Goal: Information Seeking & Learning: Learn about a topic

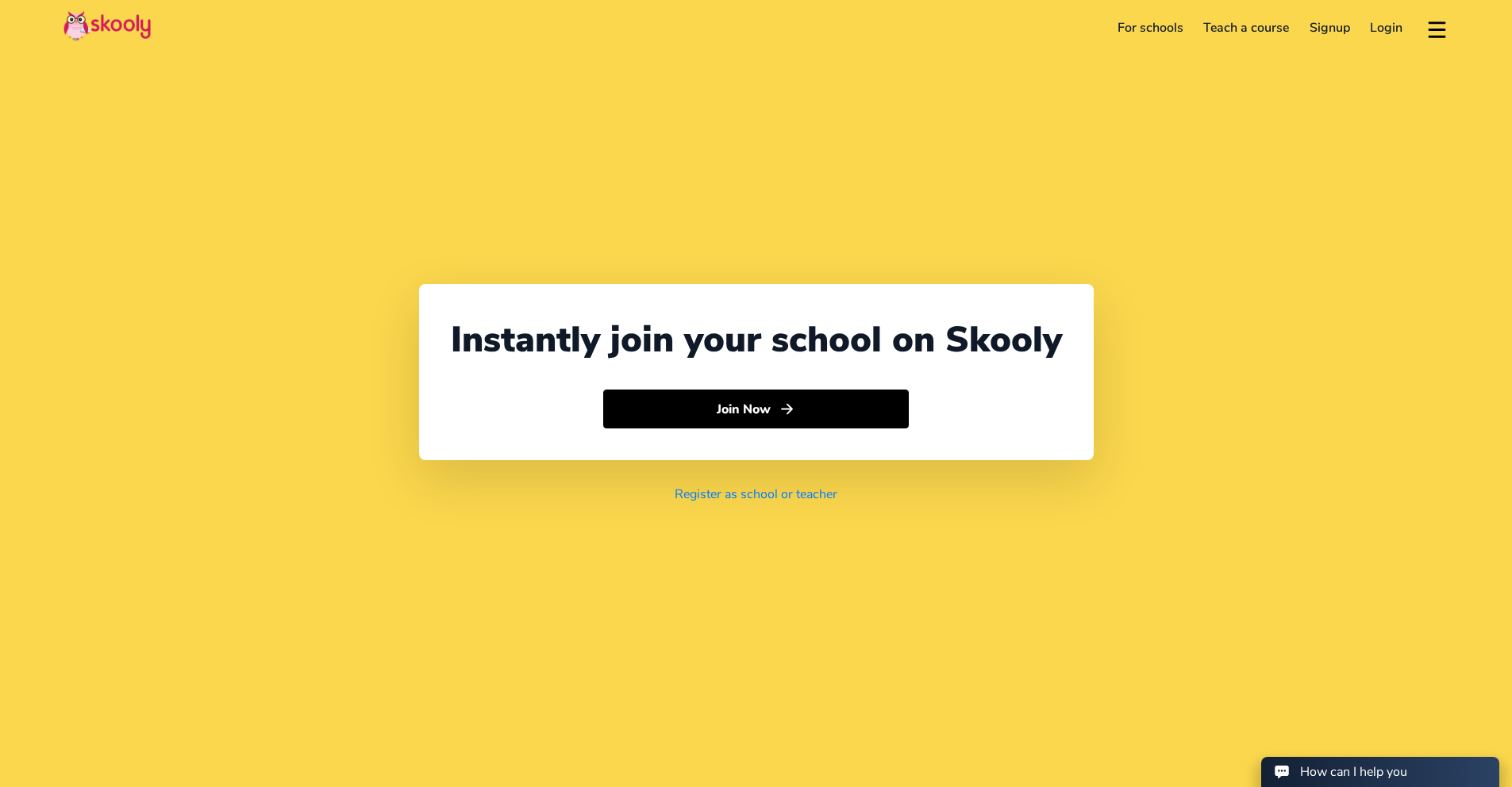
select select "44"
select select "[GEOGRAPHIC_DATA]"
select select "Europe/[GEOGRAPHIC_DATA]"
click at [1165, 25] on link "For schools" at bounding box center [1150, 28] width 86 height 26
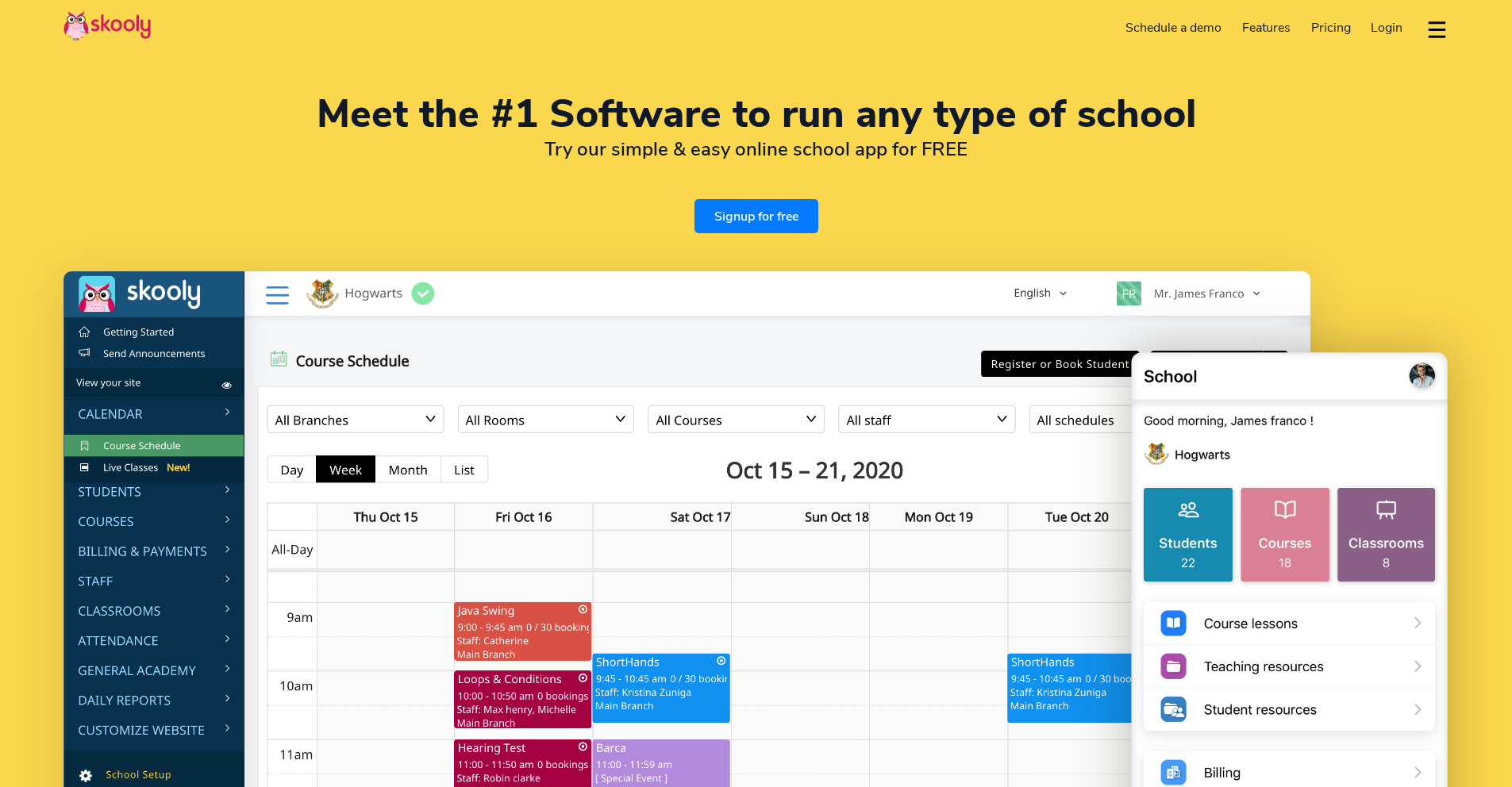
select select "en"
select select "44"
select select "[GEOGRAPHIC_DATA]"
select select "Europe/[GEOGRAPHIC_DATA]"
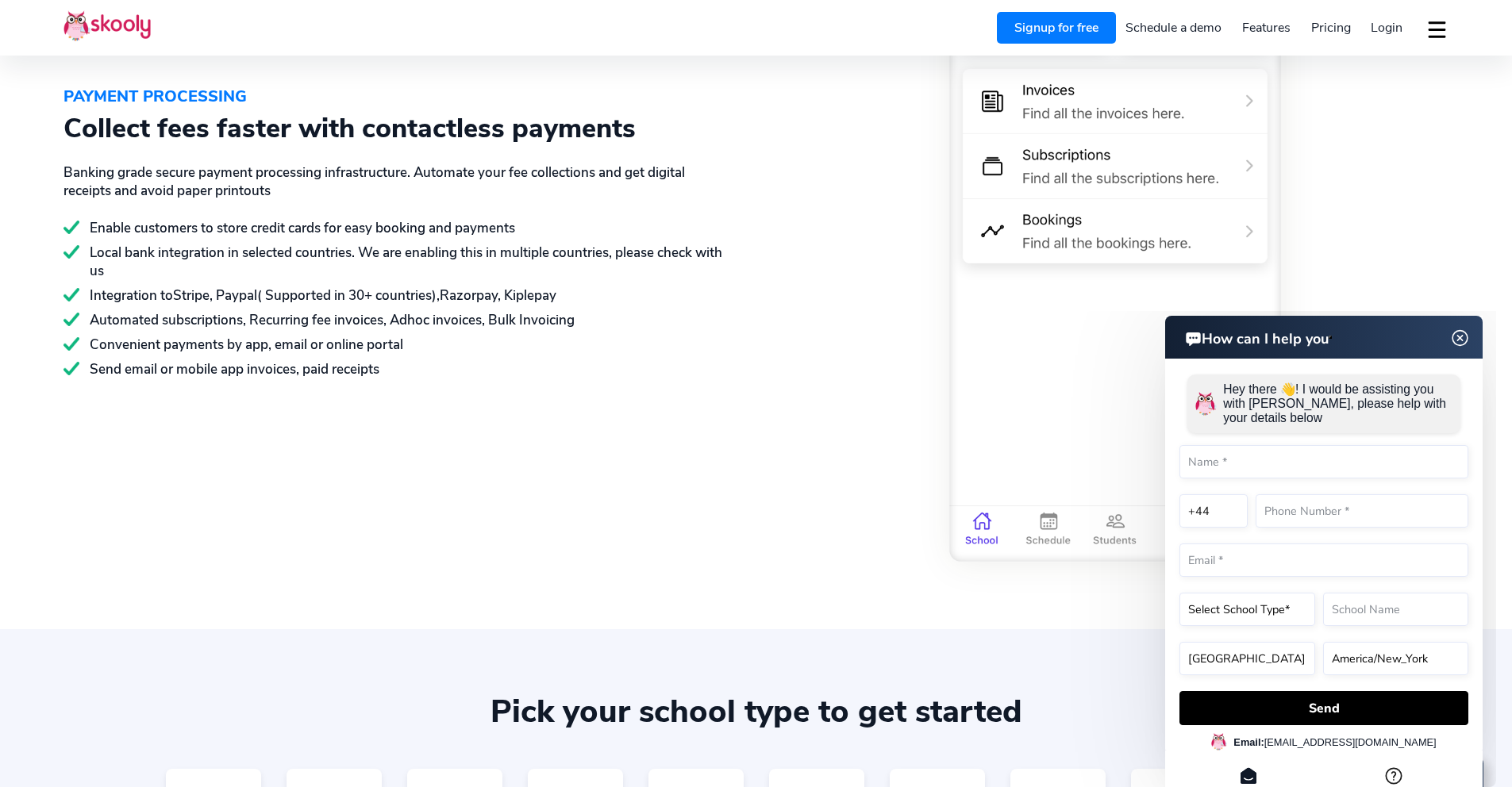
scroll to position [2885, 0]
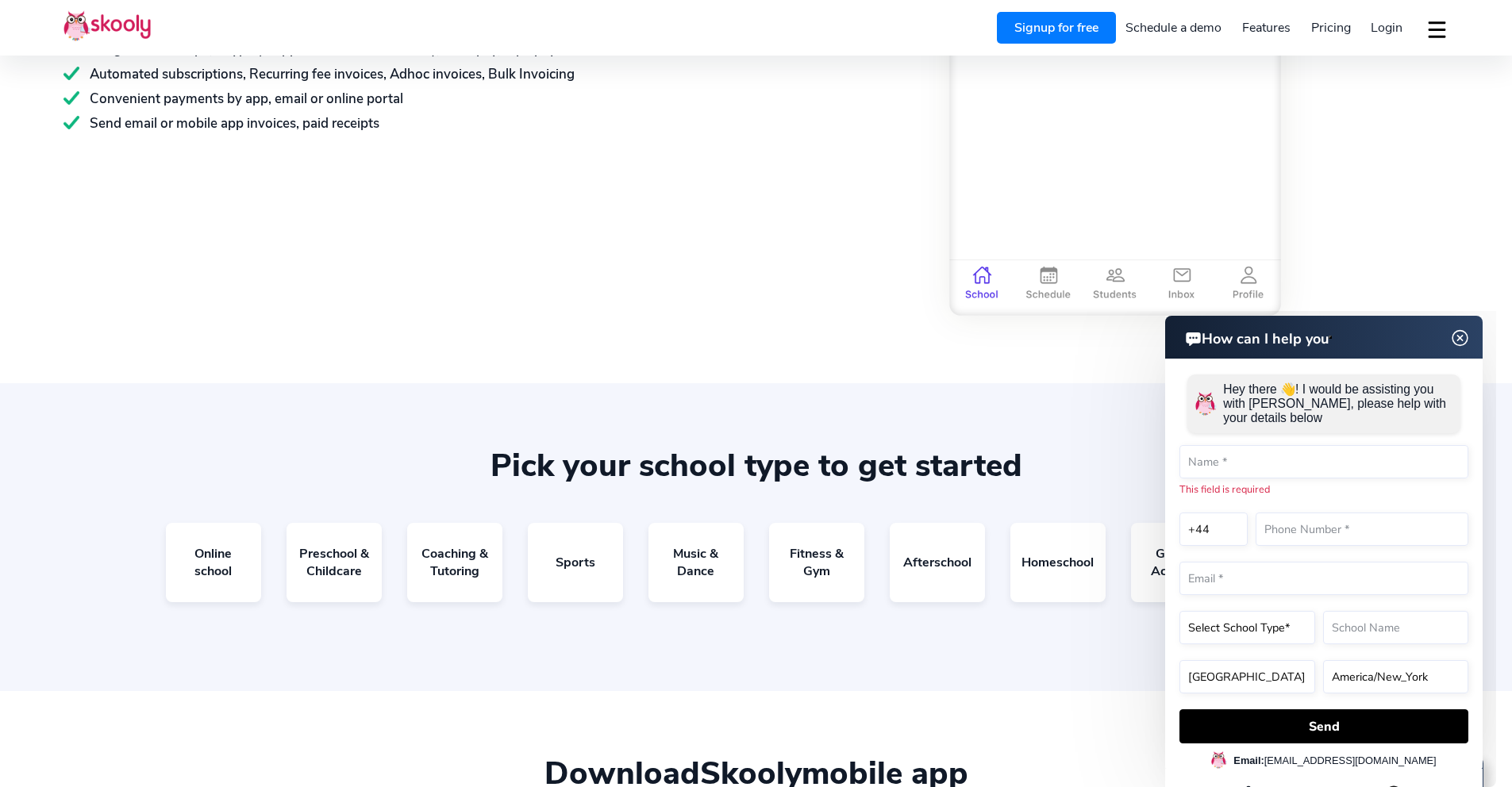
click at [1457, 334] on img at bounding box center [1461, 339] width 31 height 20
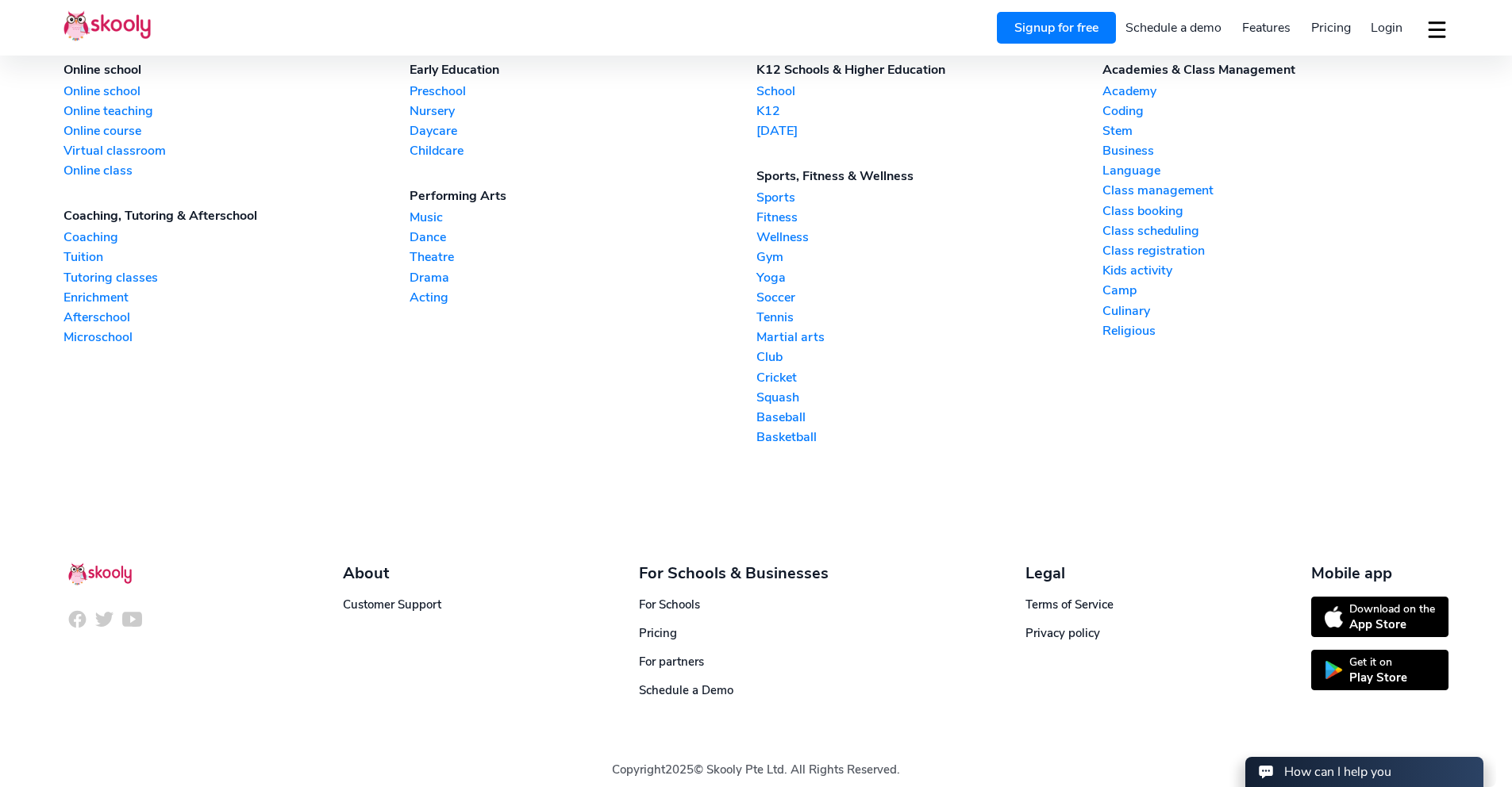
scroll to position [4035, 0]
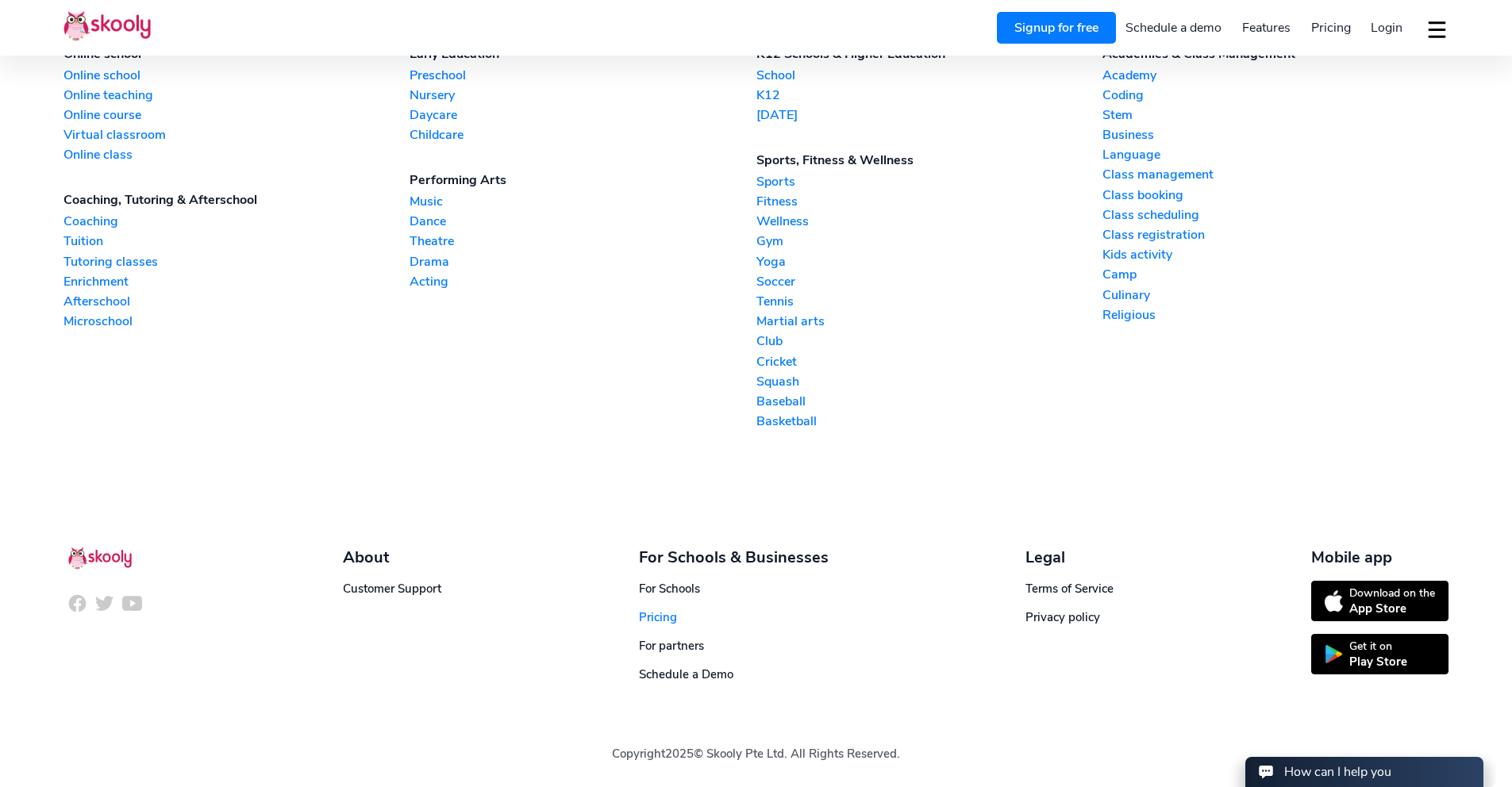
click at [671, 614] on span "Pricing" at bounding box center [658, 618] width 38 height 16
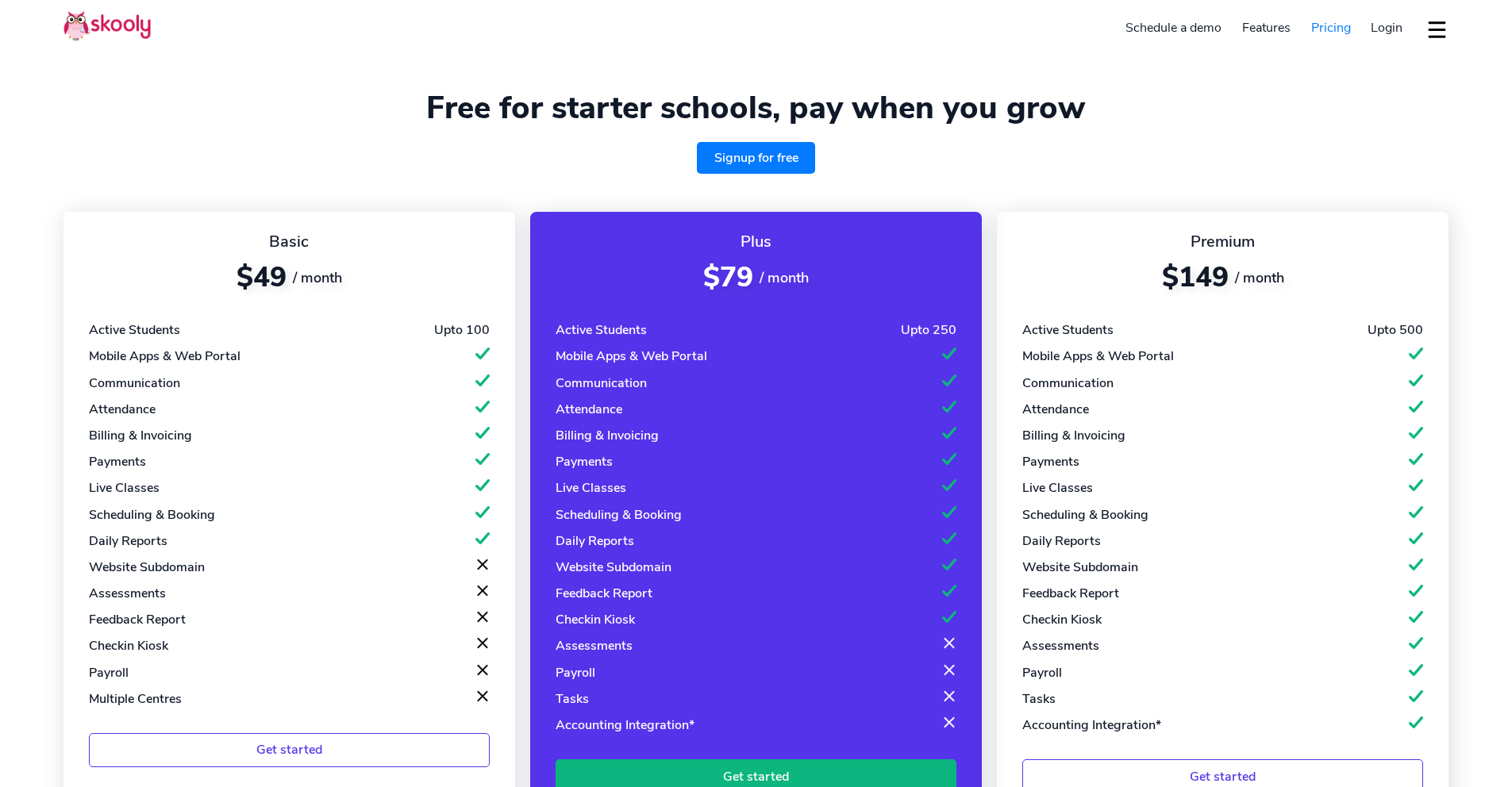
select select "en"
select select "44"
select select "[GEOGRAPHIC_DATA]"
select select "Europe/[GEOGRAPHIC_DATA]"
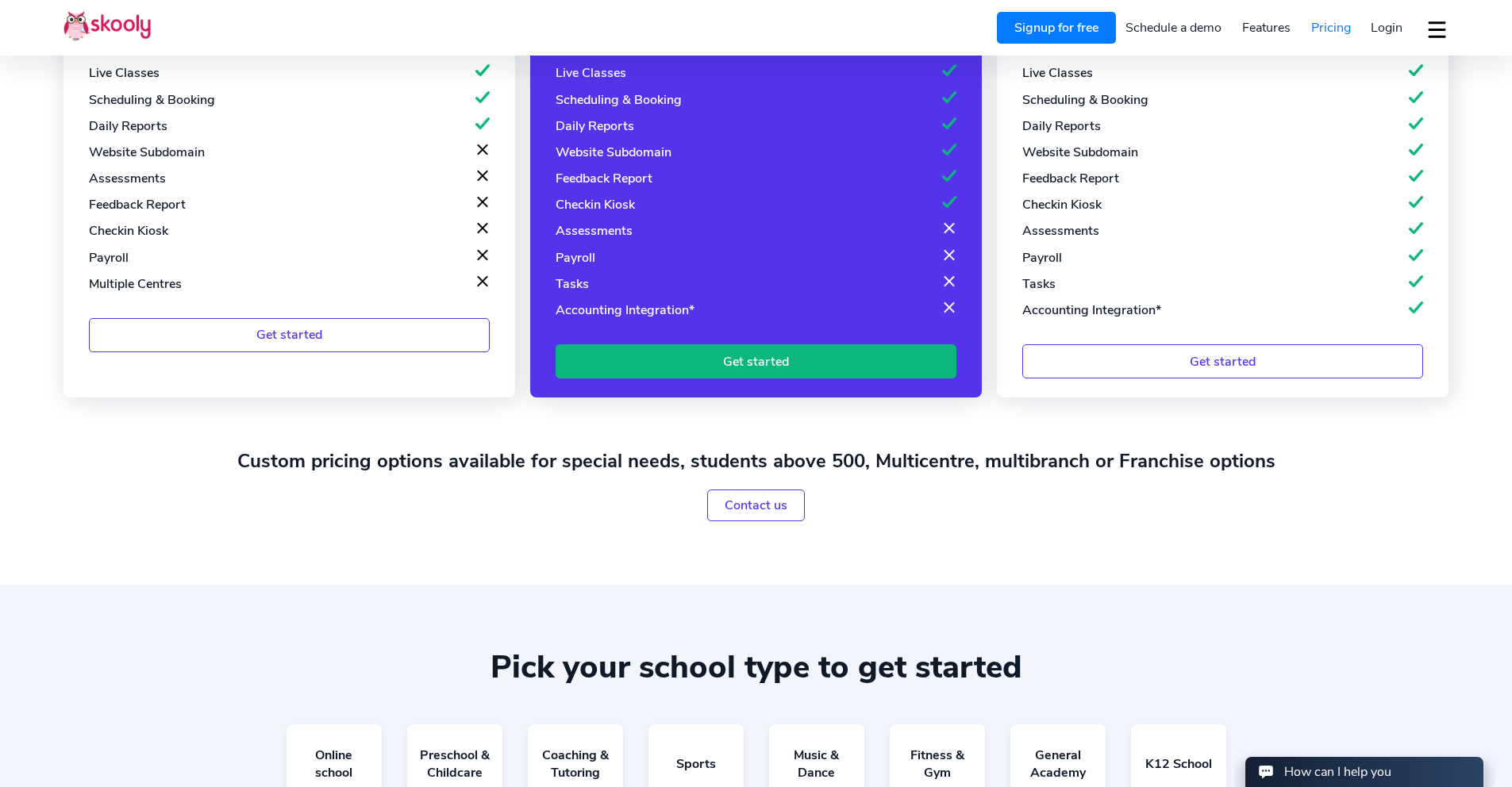
scroll to position [733, 0]
